Goal: Task Accomplishment & Management: Manage account settings

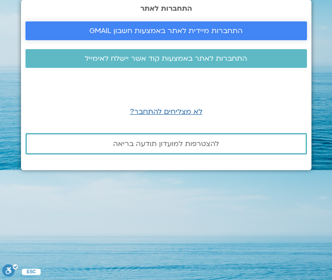
click at [196, 34] on span "התחברות מיידית לאתר באמצעות חשבון GMAIL" at bounding box center [165, 31] width 153 height 8
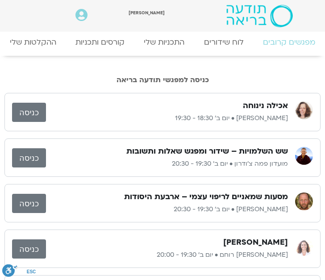
click at [31, 155] on link "כניסה" at bounding box center [29, 157] width 34 height 19
click at [36, 156] on link "כניסה" at bounding box center [29, 157] width 34 height 19
